Goal: Browse casually

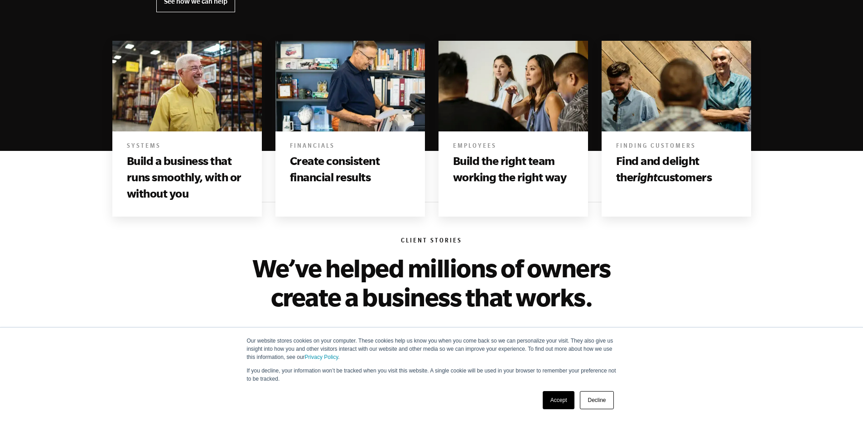
scroll to position [679, 0]
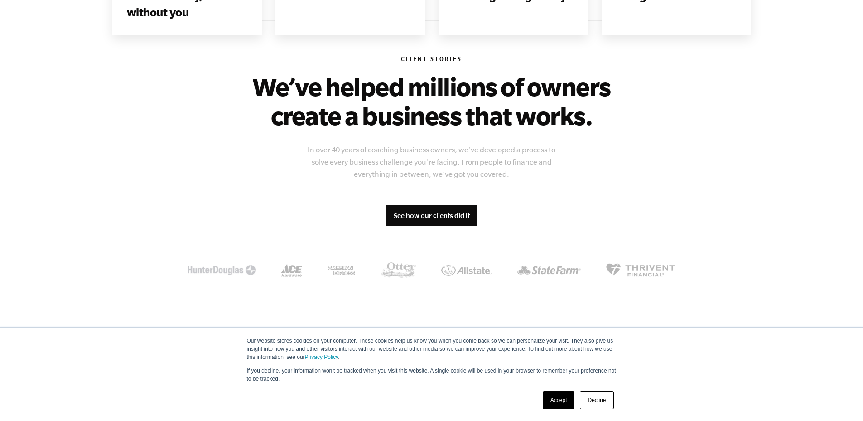
click at [408, 58] on h6 "Client Stories" at bounding box center [431, 60] width 551 height 9
copy div "Client Stories"
click at [343, 63] on h6 "Client Stories" at bounding box center [431, 60] width 551 height 9
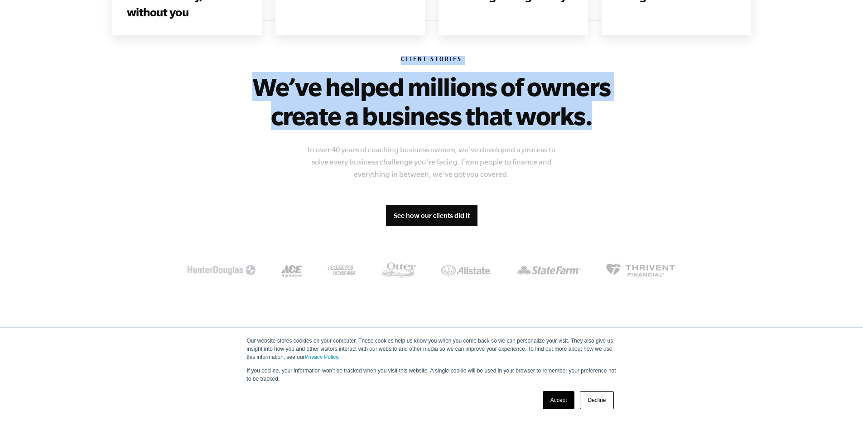
drag, startPoint x: 400, startPoint y: 58, endPoint x: 618, endPoint y: 125, distance: 228.4
click at [618, 125] on div "Client Stories We’ve helped millions of owners create a business that works. In…" at bounding box center [431, 167] width 551 height 295
copy div "Client Stories We’ve helped millions of owners create a business that works."
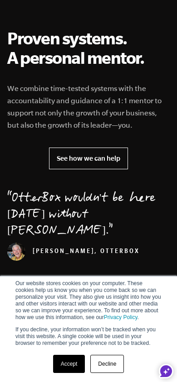
scroll to position [91, 0]
